Goal: Task Accomplishment & Management: Use online tool/utility

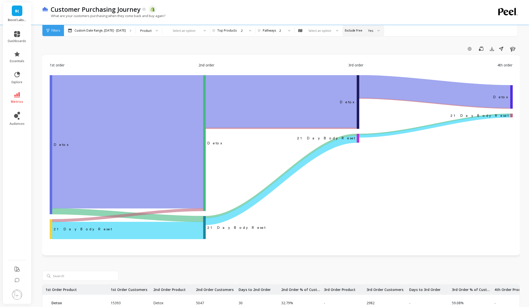
click at [353, 32] on div "Yes" at bounding box center [360, 30] width 26 height 5
click at [322, 33] on div "Select an option" at bounding box center [319, 30] width 48 height 11
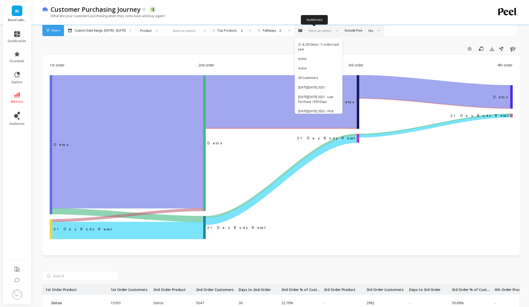
click at [319, 31] on div "Select an option" at bounding box center [320, 30] width 24 height 5
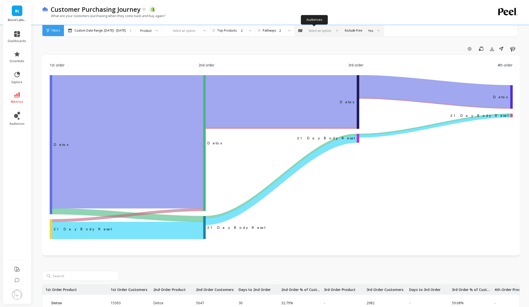
click at [319, 31] on div "Select an option" at bounding box center [320, 30] width 24 height 5
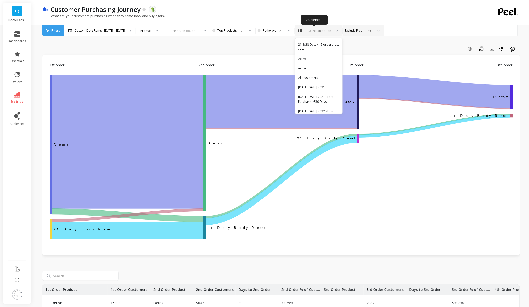
click at [319, 31] on div "Select an option" at bounding box center [320, 30] width 24 height 5
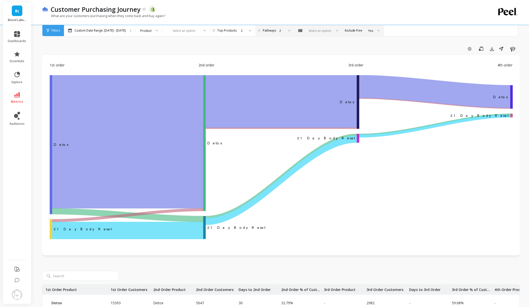
click at [273, 29] on div "2" at bounding box center [274, 30] width 19 height 5
click at [152, 34] on div at bounding box center [155, 30] width 6 height 11
click at [177, 31] on div at bounding box center [183, 30] width 33 height 5
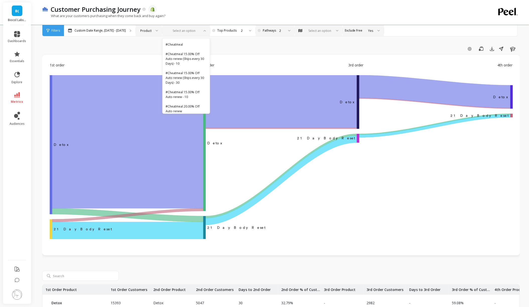
click at [177, 31] on div at bounding box center [183, 30] width 33 height 5
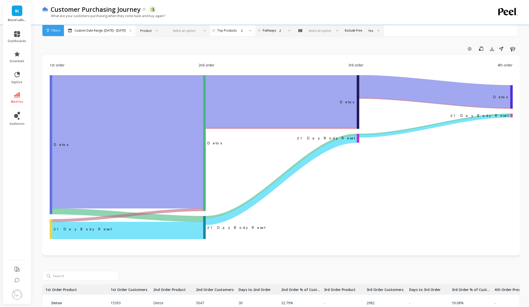
click at [177, 31] on div at bounding box center [183, 30] width 33 height 5
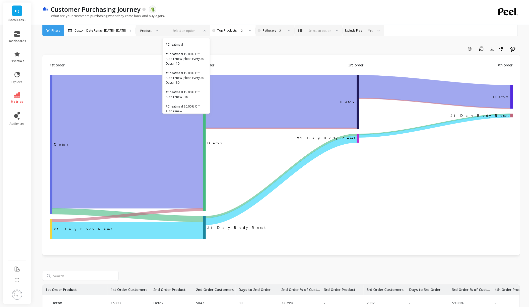
click at [177, 31] on div at bounding box center [183, 30] width 33 height 5
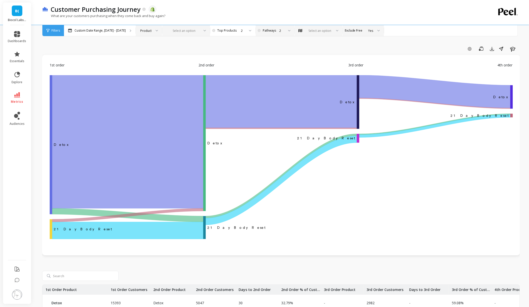
click at [54, 30] on span "Filters" at bounding box center [55, 31] width 9 height 4
click at [47, 30] on icon at bounding box center [47, 31] width 3 height 4
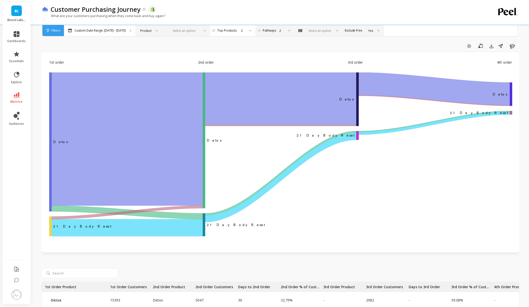
scroll to position [0, 1]
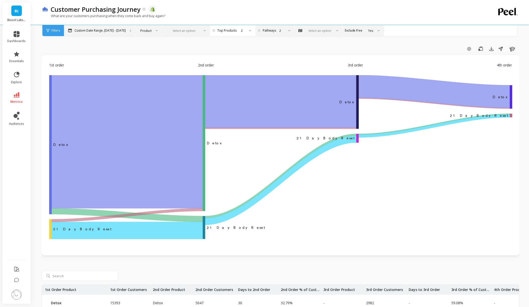
click at [109, 32] on p "Custom Date Range, [DATE] - [DATE]" at bounding box center [100, 31] width 51 height 4
click at [152, 29] on div at bounding box center [155, 30] width 6 height 11
click at [168, 29] on div at bounding box center [183, 30] width 33 height 5
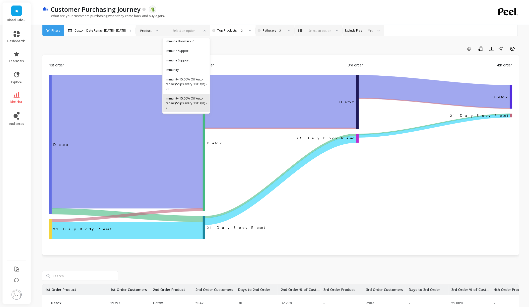
scroll to position [2085, 0]
click at [364, 26] on div "Yes" at bounding box center [363, 30] width 41 height 11
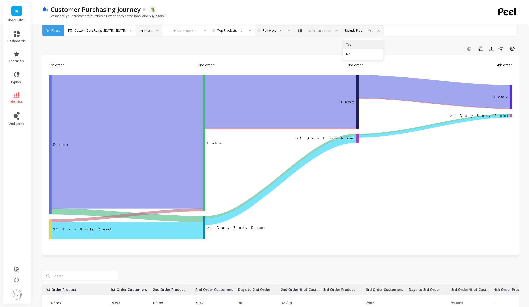
click at [368, 29] on div "Yes" at bounding box center [370, 30] width 5 height 5
click at [304, 35] on div "Select an option" at bounding box center [319, 30] width 48 height 11
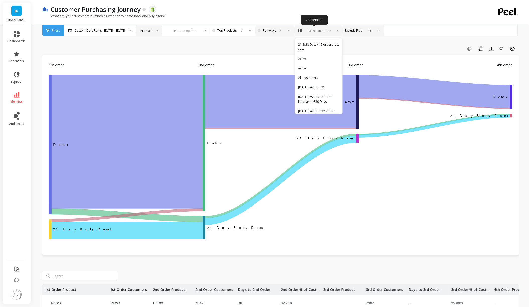
click at [308, 28] on div "Select an option" at bounding box center [320, 30] width 24 height 5
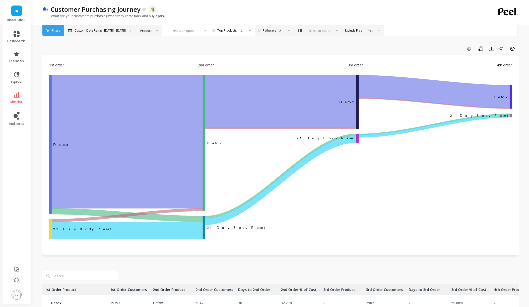
click at [110, 34] on div "Custom Date Range, [DATE] - [DATE]" at bounding box center [99, 30] width 71 height 11
click at [50, 32] on div "Filters" at bounding box center [53, 30] width 22 height 11
click at [46, 31] on div "Filters" at bounding box center [53, 30] width 22 height 11
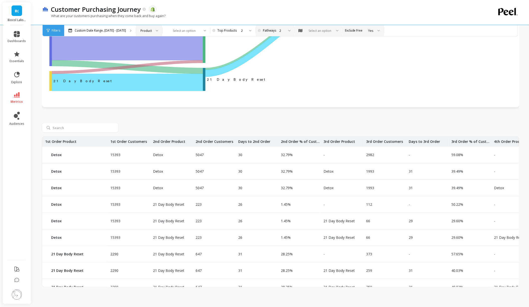
scroll to position [0, 1]
